Goal: Entertainment & Leisure: Consume media (video, audio)

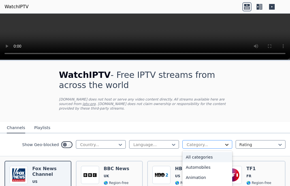
click at [224, 142] on icon at bounding box center [227, 145] width 6 height 6
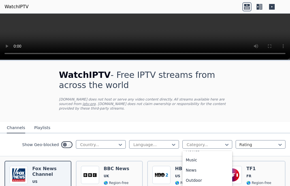
scroll to position [170, 0]
click at [198, 156] on div "Music" at bounding box center [208, 150] width 50 height 10
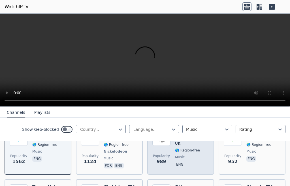
scroll to position [57, 0]
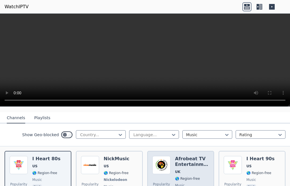
click at [172, 169] on div "Popularity 989 Afrobeat TV Entertainment UK 🌎 Region-free music eng" at bounding box center [180, 177] width 57 height 42
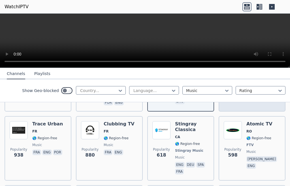
scroll to position [113, 0]
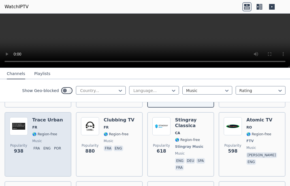
click at [39, 140] on div "Trace Urban FR 🌎 Region-free music fra eng por" at bounding box center [47, 144] width 31 height 54
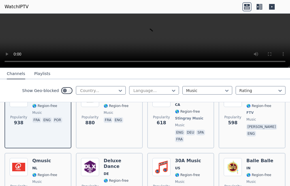
scroll to position [170, 0]
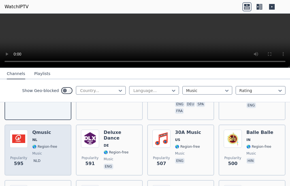
click at [34, 151] on div "Qmusic NL 🌎 Region-free music nld" at bounding box center [44, 150] width 25 height 41
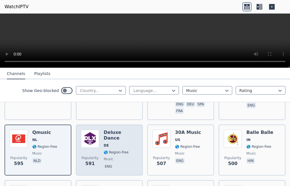
click at [104, 157] on span "music" at bounding box center [109, 159] width 10 height 5
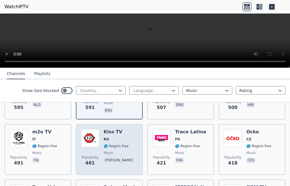
scroll to position [227, 0]
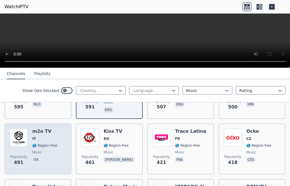
click at [32, 146] on div "Popularity 491 m2o TV IT 🌎 Region-free music ita" at bounding box center [38, 149] width 57 height 41
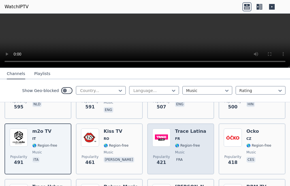
click at [161, 151] on span "Popularity 421" at bounding box center [161, 160] width 18 height 18
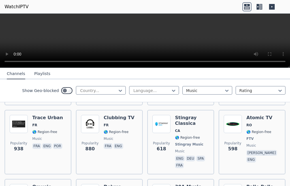
scroll to position [113, 0]
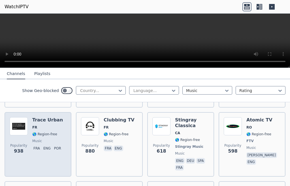
click at [31, 138] on div "Popularity 938 Trace Urban FR 🌎 Region-free music fra eng por" at bounding box center [38, 144] width 57 height 54
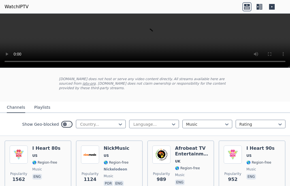
scroll to position [57, 0]
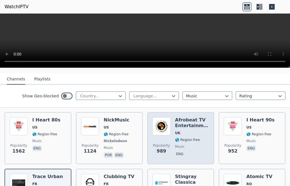
click at [172, 138] on div "Popularity 989 Afrobeat TV Entertainment UK 🌎 Region-free music eng" at bounding box center [180, 138] width 57 height 42
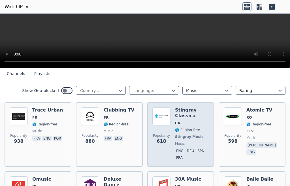
scroll to position [113, 0]
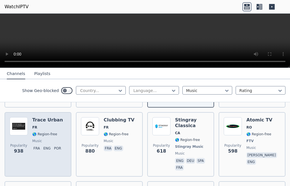
click at [31, 142] on div "Popularity 938 Trace Urban FR 🌎 Region-free music fra eng por" at bounding box center [38, 144] width 57 height 54
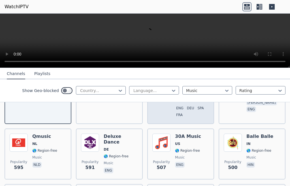
scroll to position [170, 0]
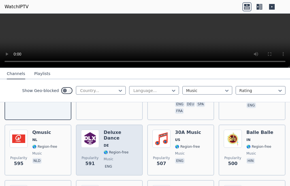
click at [102, 147] on div "Popularity 591 Deluxe Dance DE 🌎 Region-free music eng" at bounding box center [109, 150] width 57 height 41
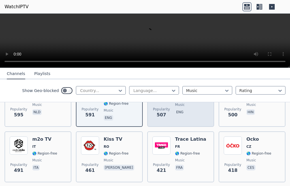
scroll to position [227, 0]
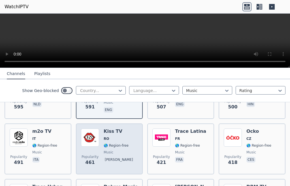
click at [105, 150] on span "music" at bounding box center [109, 152] width 10 height 5
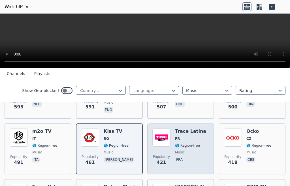
click at [171, 146] on div "Popularity 421 Trace Latina FR 🌎 Region-free music fra" at bounding box center [180, 149] width 57 height 41
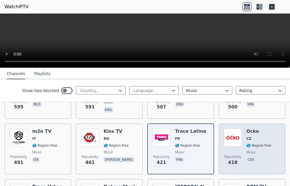
click at [241, 147] on div "Popularity 418 Ocko CZ 🌎 Region-free music ces" at bounding box center [252, 149] width 57 height 41
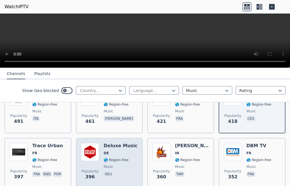
scroll to position [283, 0]
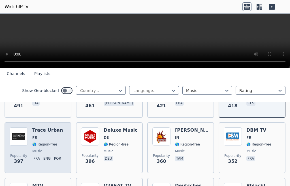
click at [40, 144] on div "Trace Urban FR 🌎 Region-free music fra eng por" at bounding box center [47, 148] width 31 height 41
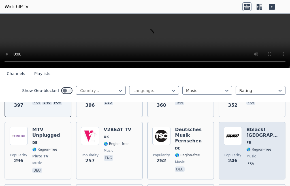
scroll to position [340, 0]
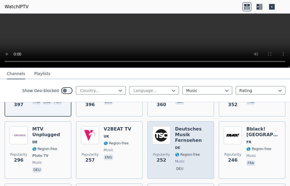
click at [175, 152] on span "🌎 Region-free" at bounding box center [187, 154] width 25 height 5
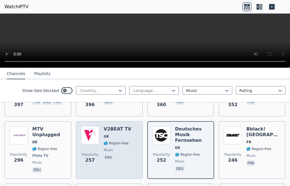
click at [109, 149] on div "V2BEAT TV UK 🌎 Region-free music eng" at bounding box center [118, 150] width 28 height 48
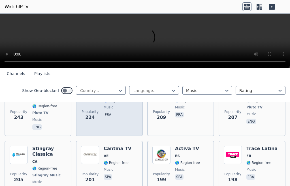
scroll to position [482, 0]
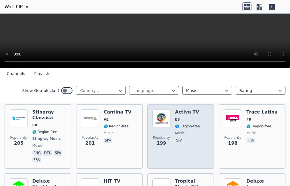
click at [169, 130] on div "Popularity 199 Activa TV ES 🌎 Region-free music spa" at bounding box center [180, 136] width 57 height 54
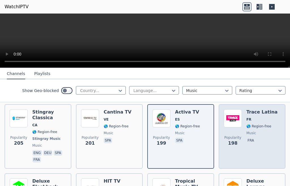
click at [247, 132] on div "Trace Latina FR 🌎 Region-free music fra" at bounding box center [262, 136] width 31 height 54
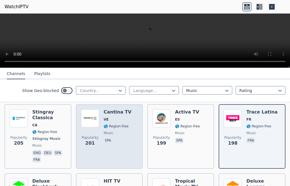
scroll to position [539, 0]
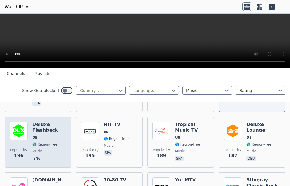
click at [39, 142] on span "🌎 Region-free" at bounding box center [44, 144] width 25 height 5
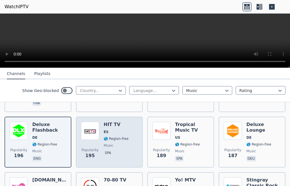
click at [100, 141] on div "Popularity 195 HIT TV ES 🌎 Region-free music spa" at bounding box center [109, 142] width 57 height 41
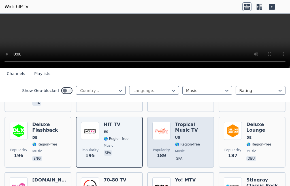
click at [171, 138] on div "Popularity 189 Tropical Music TV US 🌎 Region-free music spa" at bounding box center [180, 142] width 57 height 41
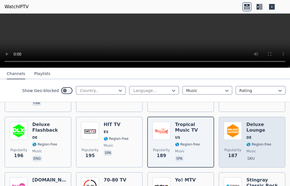
click at [247, 137] on div "Deluxe Lounge DE 🌎 Region-free music deu" at bounding box center [264, 142] width 34 height 41
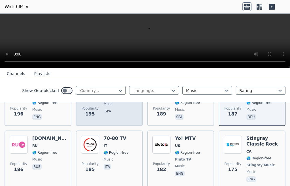
scroll to position [595, 0]
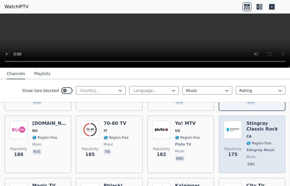
click at [234, 147] on span "Popularity" at bounding box center [232, 149] width 17 height 5
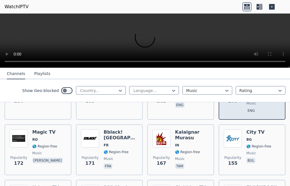
scroll to position [652, 0]
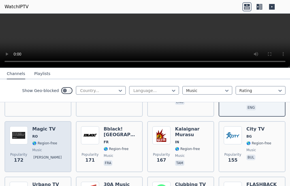
click at [35, 148] on span "music" at bounding box center [37, 150] width 10 height 5
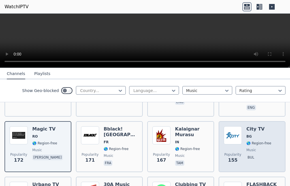
click at [241, 146] on div "Popularity 155 City TV BG 🌎 Region-free music bul" at bounding box center [252, 146] width 57 height 41
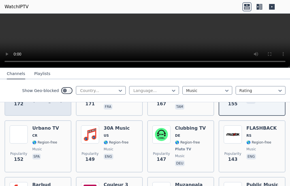
scroll to position [709, 0]
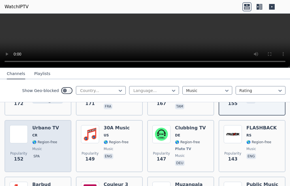
click at [37, 141] on div "[PERSON_NAME] TV CR 🌎 Region-free music spa" at bounding box center [45, 146] width 27 height 42
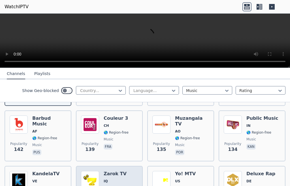
scroll to position [765, 0]
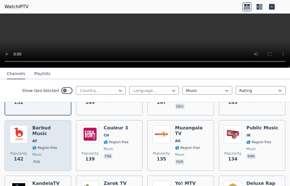
click at [36, 142] on div "Barbud Music AF 🌎 Region-free music pus" at bounding box center [49, 145] width 34 height 41
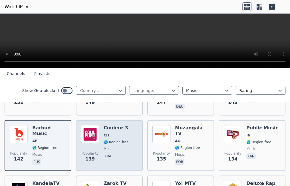
click at [108, 147] on span "music" at bounding box center [109, 149] width 10 height 5
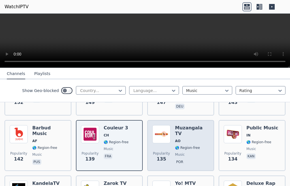
click at [172, 145] on div "Popularity 135 Muzangala TV AO 🌎 Region-free music por" at bounding box center [180, 145] width 57 height 41
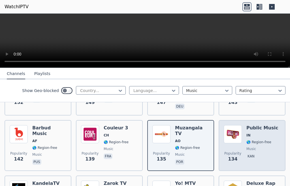
click at [249, 147] on span "music" at bounding box center [252, 149] width 10 height 5
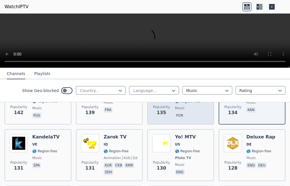
scroll to position [822, 0]
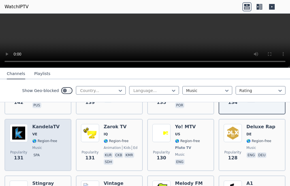
click at [38, 146] on span "music" at bounding box center [37, 148] width 10 height 5
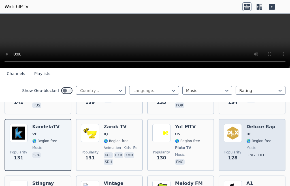
click at [241, 143] on div "Popularity 128 Deluxe Rap DE 🌎 Region-free music eng deu" at bounding box center [252, 145] width 57 height 42
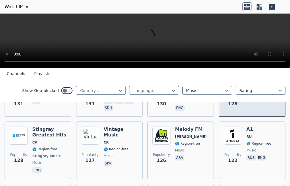
scroll to position [879, 0]
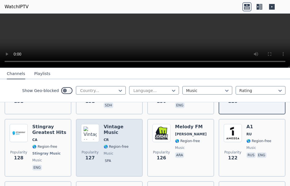
click at [101, 147] on div "Popularity 127 Vintage Music CR 🌎 Region-free music spa" at bounding box center [109, 148] width 57 height 48
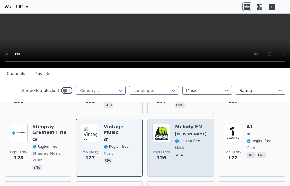
click at [175, 146] on span "music" at bounding box center [180, 148] width 10 height 5
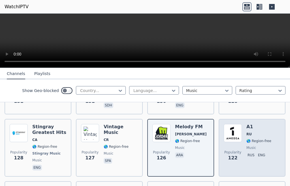
click at [239, 145] on div "Popularity 122 A1 RU 🌎 Region-free music rus eng" at bounding box center [252, 148] width 57 height 48
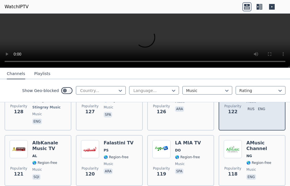
scroll to position [935, 0]
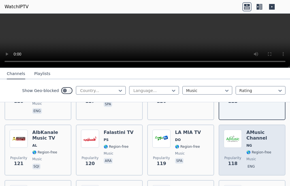
click at [239, 147] on div "Popularity 118 AMusic Channel NG 🌎 Region-free music eng" at bounding box center [252, 150] width 57 height 41
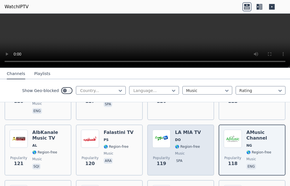
click at [169, 152] on div "Popularity 119 LA MIA TV DO 🌎 Region-free music spa" at bounding box center [180, 150] width 57 height 41
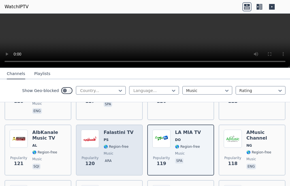
click at [109, 151] on span "music" at bounding box center [109, 153] width 10 height 5
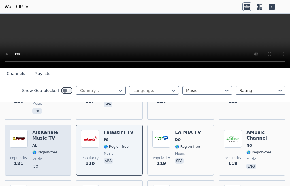
click at [33, 150] on span "🌎 Region-free" at bounding box center [44, 152] width 25 height 5
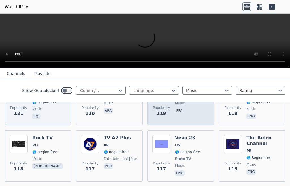
scroll to position [992, 0]
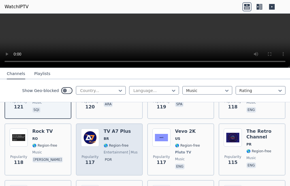
click at [104, 150] on span "entertainment" at bounding box center [116, 152] width 25 height 5
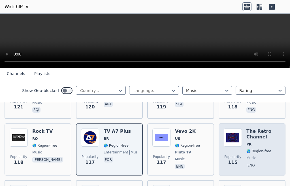
click at [241, 147] on div "Popularity 115 The Retro Channel PR 🌎 Region-free music eng" at bounding box center [252, 150] width 57 height 42
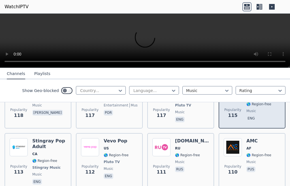
scroll to position [1049, 0]
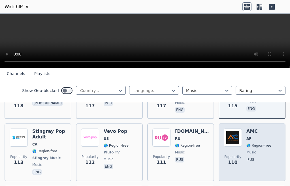
click at [240, 153] on div "Popularity 110 AMC AF 🌎 Region-free music pus" at bounding box center [252, 153] width 57 height 48
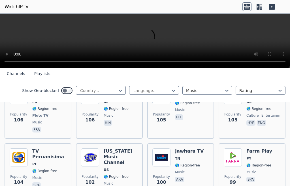
scroll to position [1219, 0]
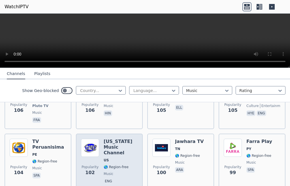
click at [104, 165] on span "🌎 Region-free" at bounding box center [116, 167] width 25 height 5
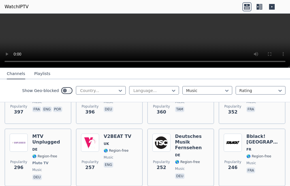
scroll to position [340, 0]
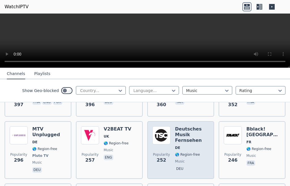
click at [175, 152] on span "🌎 Region-free" at bounding box center [187, 154] width 25 height 5
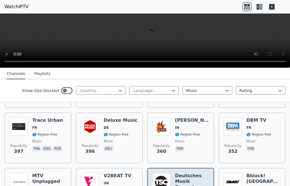
scroll to position [283, 0]
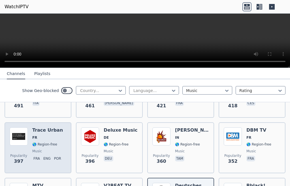
click at [38, 149] on span "music" at bounding box center [37, 151] width 10 height 5
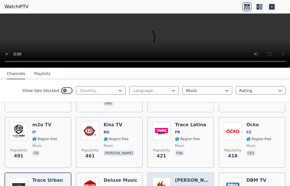
scroll to position [227, 0]
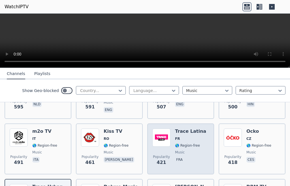
click at [170, 148] on div "Popularity 421 Trace Latina FR 🌎 Region-free music fra" at bounding box center [180, 149] width 57 height 41
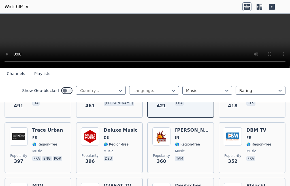
scroll to position [340, 0]
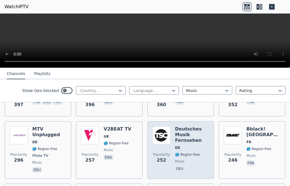
click at [175, 152] on span "🌎 Region-free" at bounding box center [187, 154] width 25 height 5
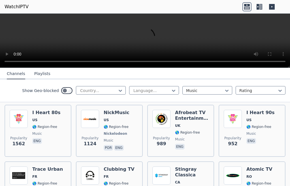
scroll to position [57, 0]
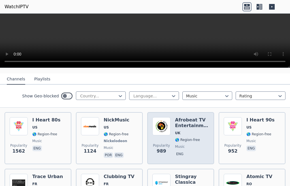
click at [179, 138] on span "🌎 Region-free" at bounding box center [187, 140] width 25 height 5
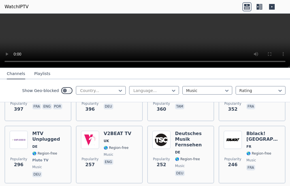
scroll to position [340, 0]
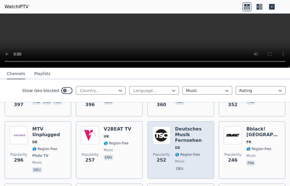
click at [180, 146] on span "DE" at bounding box center [192, 148] width 34 height 5
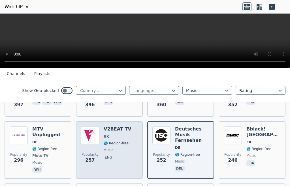
click at [105, 148] on span "music" at bounding box center [109, 150] width 10 height 5
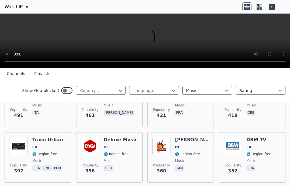
scroll to position [283, 0]
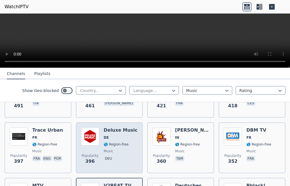
click at [106, 142] on span "🌎 Region-free" at bounding box center [116, 144] width 25 height 5
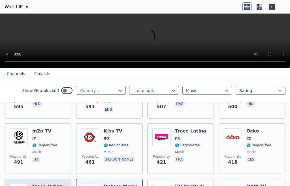
scroll to position [227, 0]
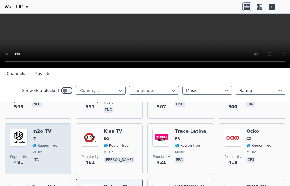
click at [34, 150] on span "music" at bounding box center [37, 152] width 10 height 5
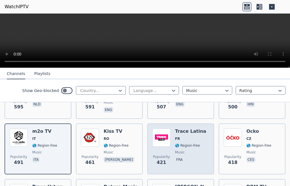
click at [175, 150] on span "music" at bounding box center [180, 152] width 10 height 5
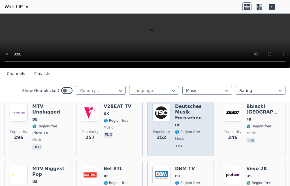
scroll to position [425, 0]
